Goal: Book appointment/travel/reservation

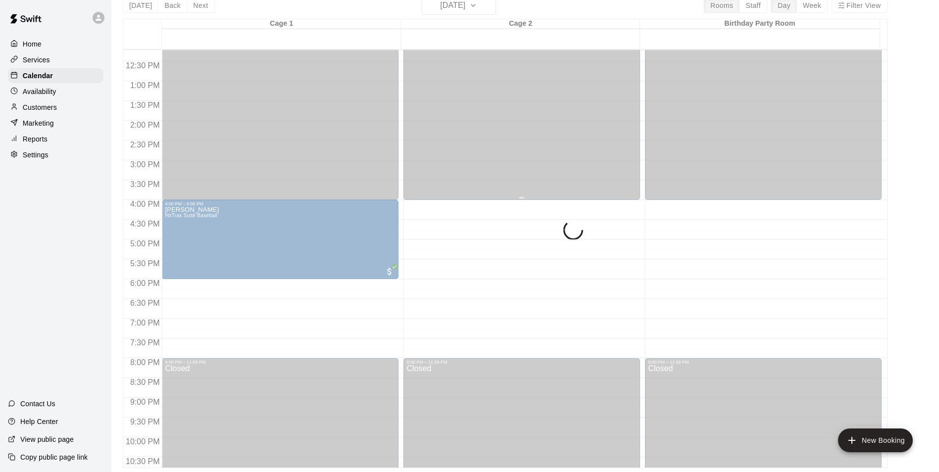
scroll to position [484, 0]
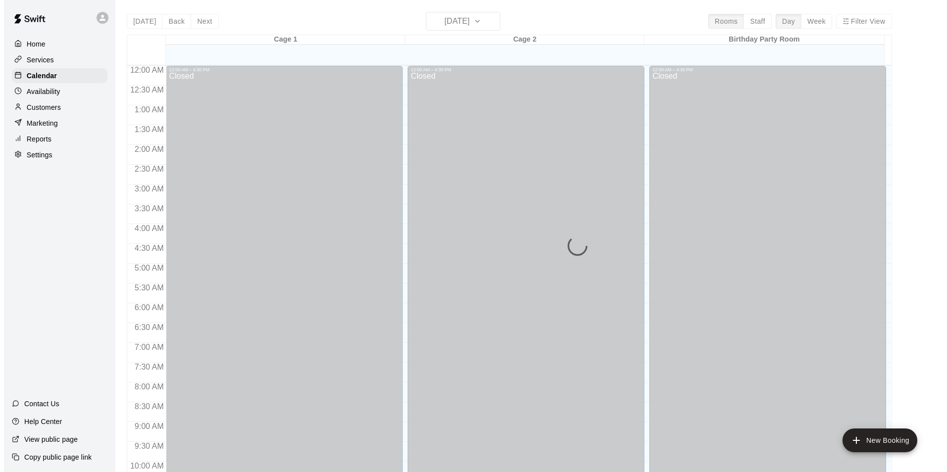
scroll to position [426, 0]
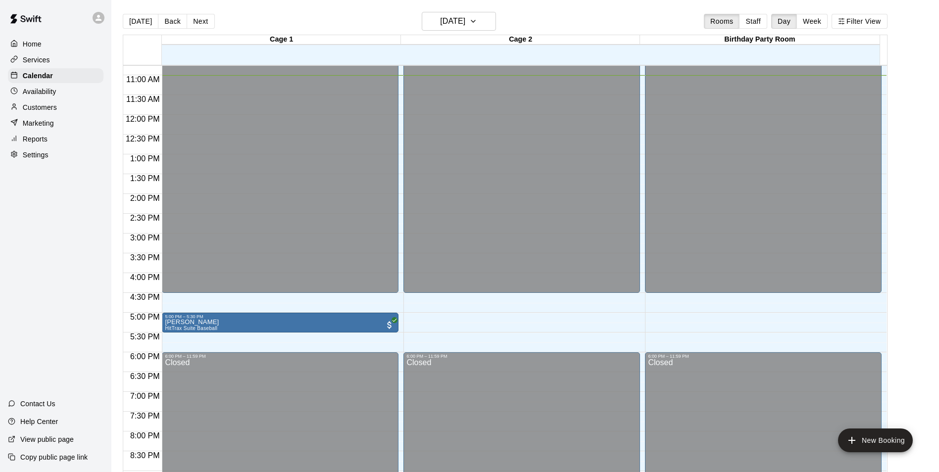
click at [206, 348] on div "12:00 AM – 4:30 PM Closed 5:00 PM – 5:30 PM [PERSON_NAME] HitTrax Suite Basebal…" at bounding box center [280, 115] width 237 height 951
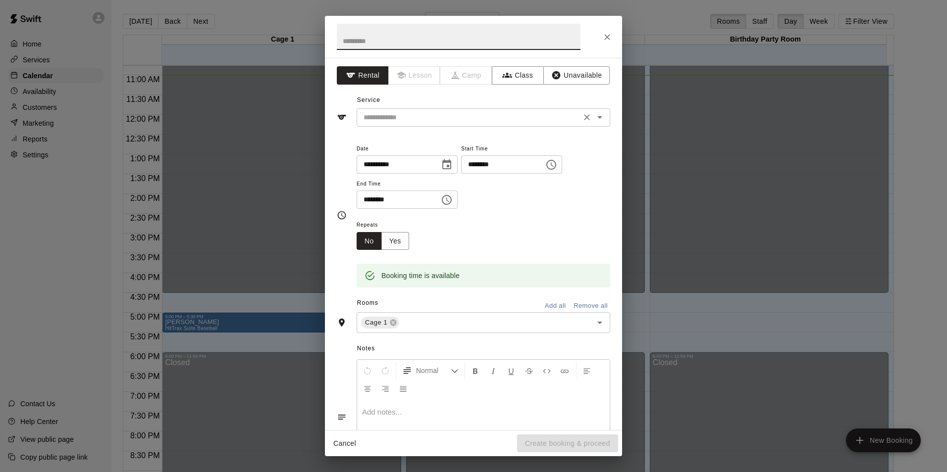
click at [594, 119] on icon "Open" at bounding box center [600, 117] width 12 height 12
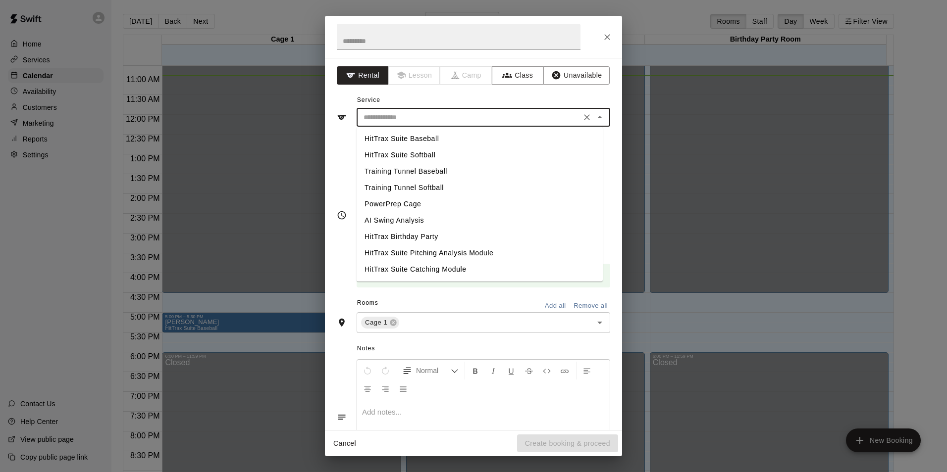
click at [428, 155] on li "HitTrax Suite Softball" at bounding box center [479, 155] width 246 height 16
type input "**********"
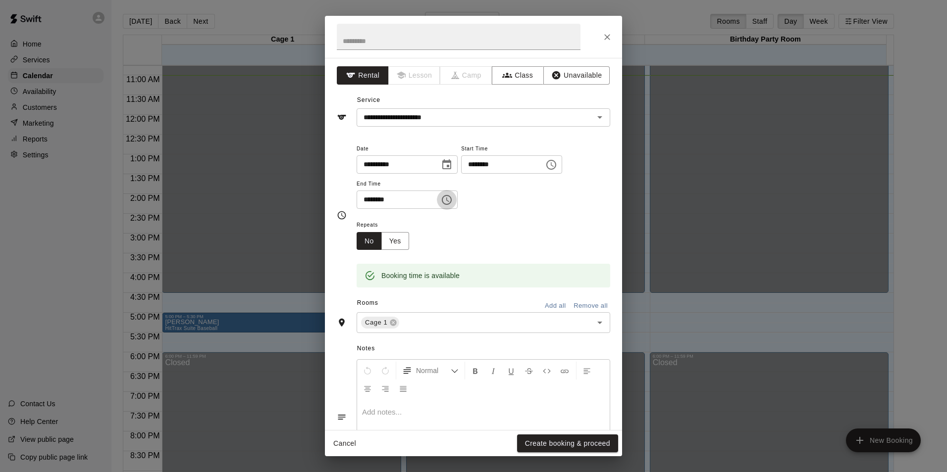
click at [452, 195] on icon "Choose time, selected time is 6:15 PM" at bounding box center [447, 200] width 12 height 12
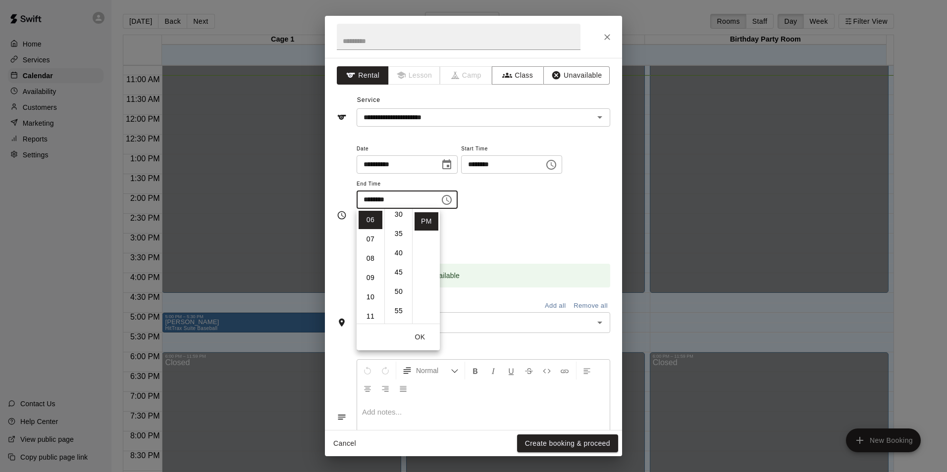
scroll to position [123, 0]
click at [401, 273] on li "45" at bounding box center [399, 271] width 24 height 18
type input "********"
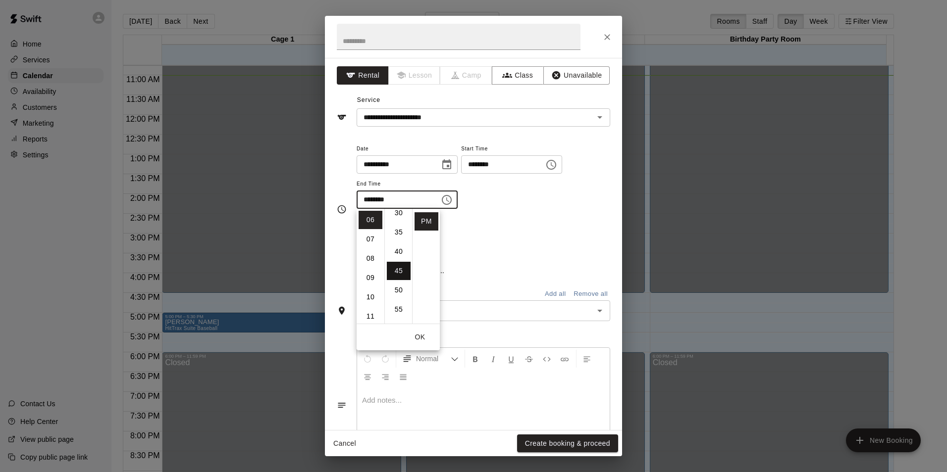
scroll to position [174, 0]
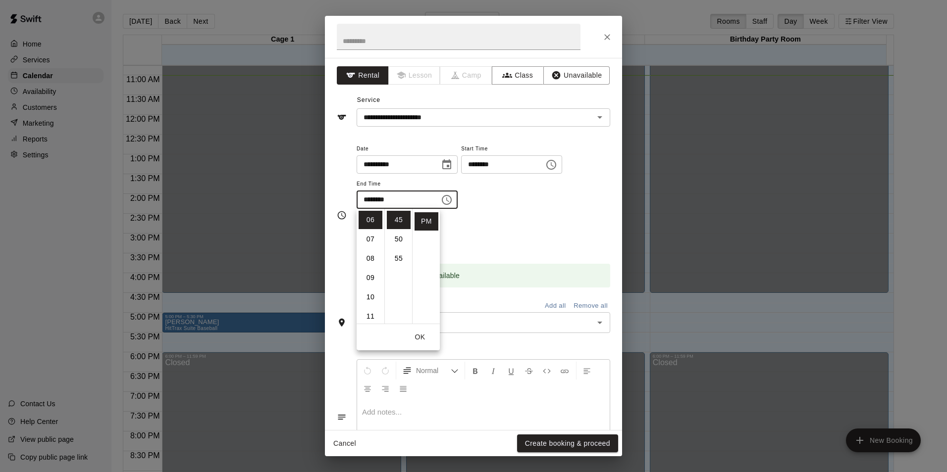
click at [525, 222] on div "Repeats No Yes" at bounding box center [482, 234] width 253 height 31
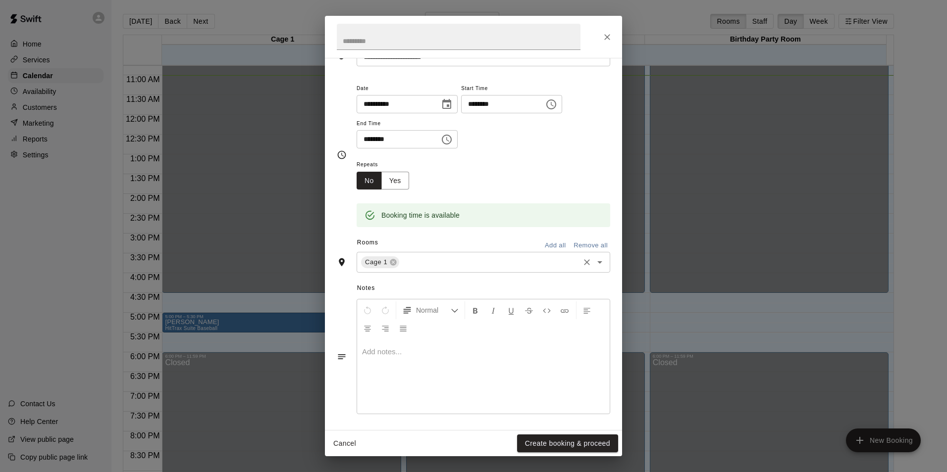
scroll to position [63, 0]
click at [563, 444] on button "Create booking & proceed" at bounding box center [567, 444] width 101 height 18
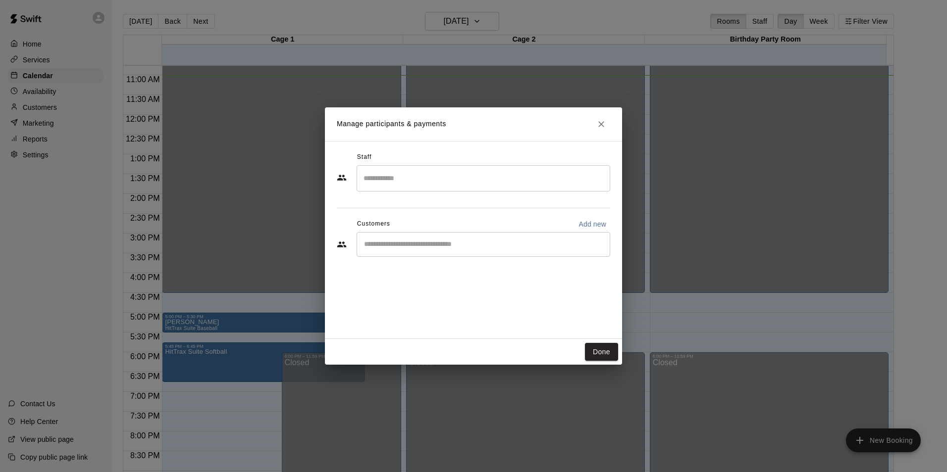
click at [553, 246] on input "Start typing to search customers..." at bounding box center [483, 245] width 245 height 10
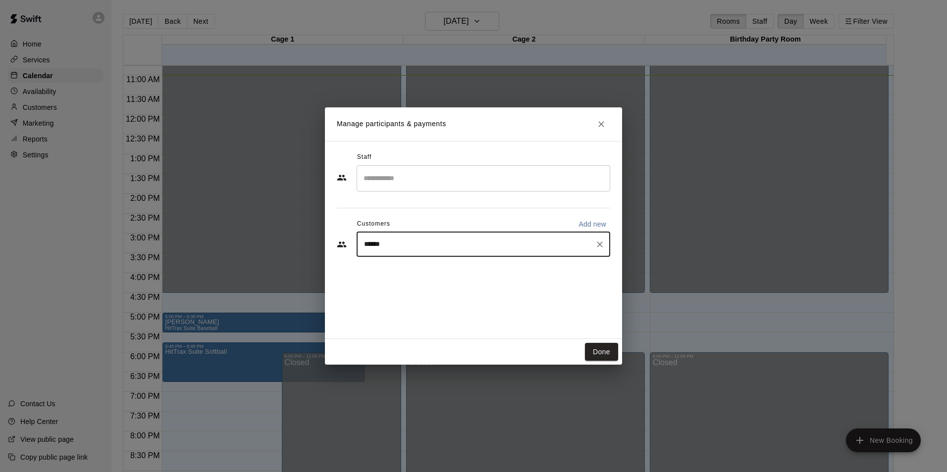
type input "*******"
click at [511, 276] on div "[PERSON_NAME] [EMAIL_ADDRESS][DOMAIN_NAME]" at bounding box center [493, 272] width 218 height 21
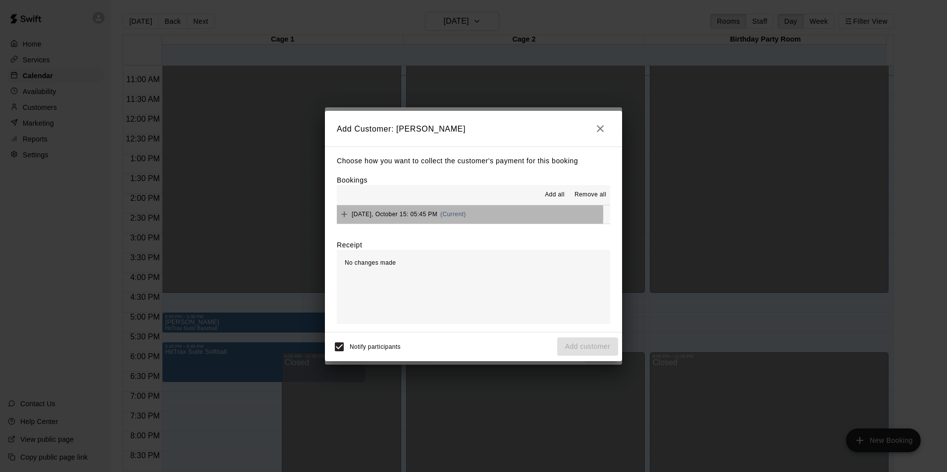
click at [365, 214] on span "[DATE], October 15: 05:45 PM" at bounding box center [394, 214] width 86 height 7
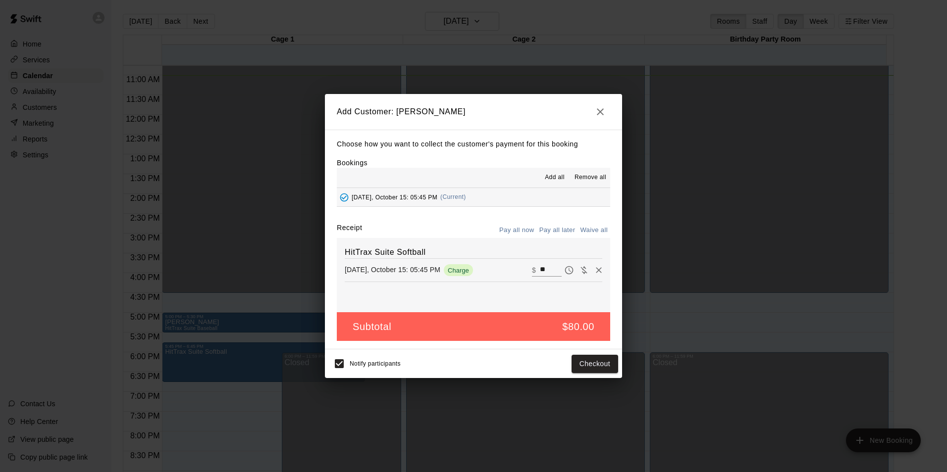
click at [558, 232] on button "Pay all later" at bounding box center [557, 230] width 41 height 15
click at [584, 363] on button "Add customer" at bounding box center [587, 364] width 61 height 18
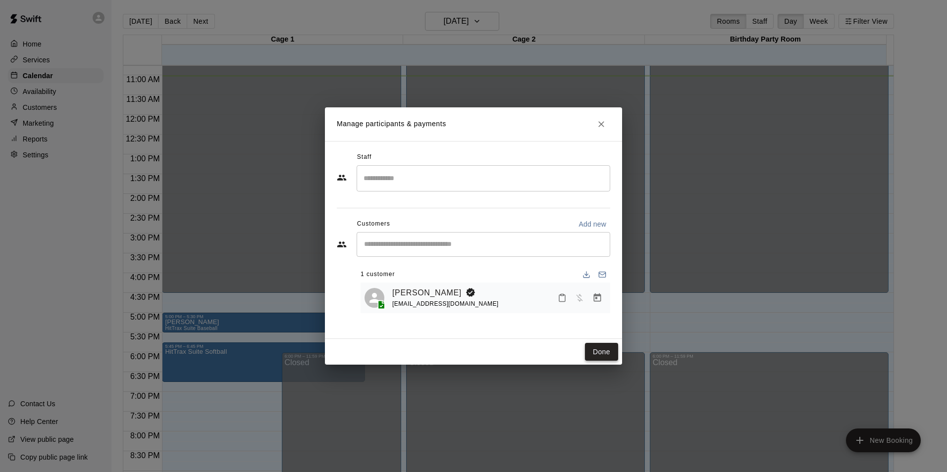
click at [608, 350] on button "Done" at bounding box center [601, 352] width 33 height 18
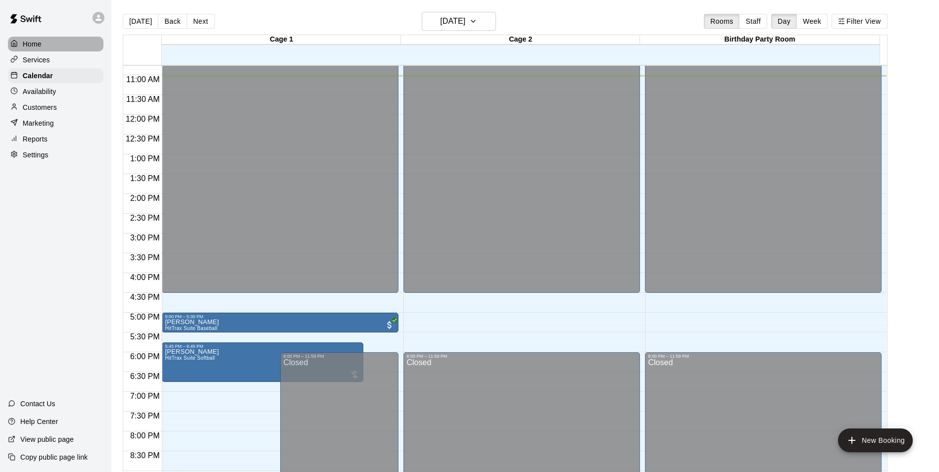
click at [49, 44] on div "Home" at bounding box center [56, 44] width 96 height 15
